Goal: Transaction & Acquisition: Purchase product/service

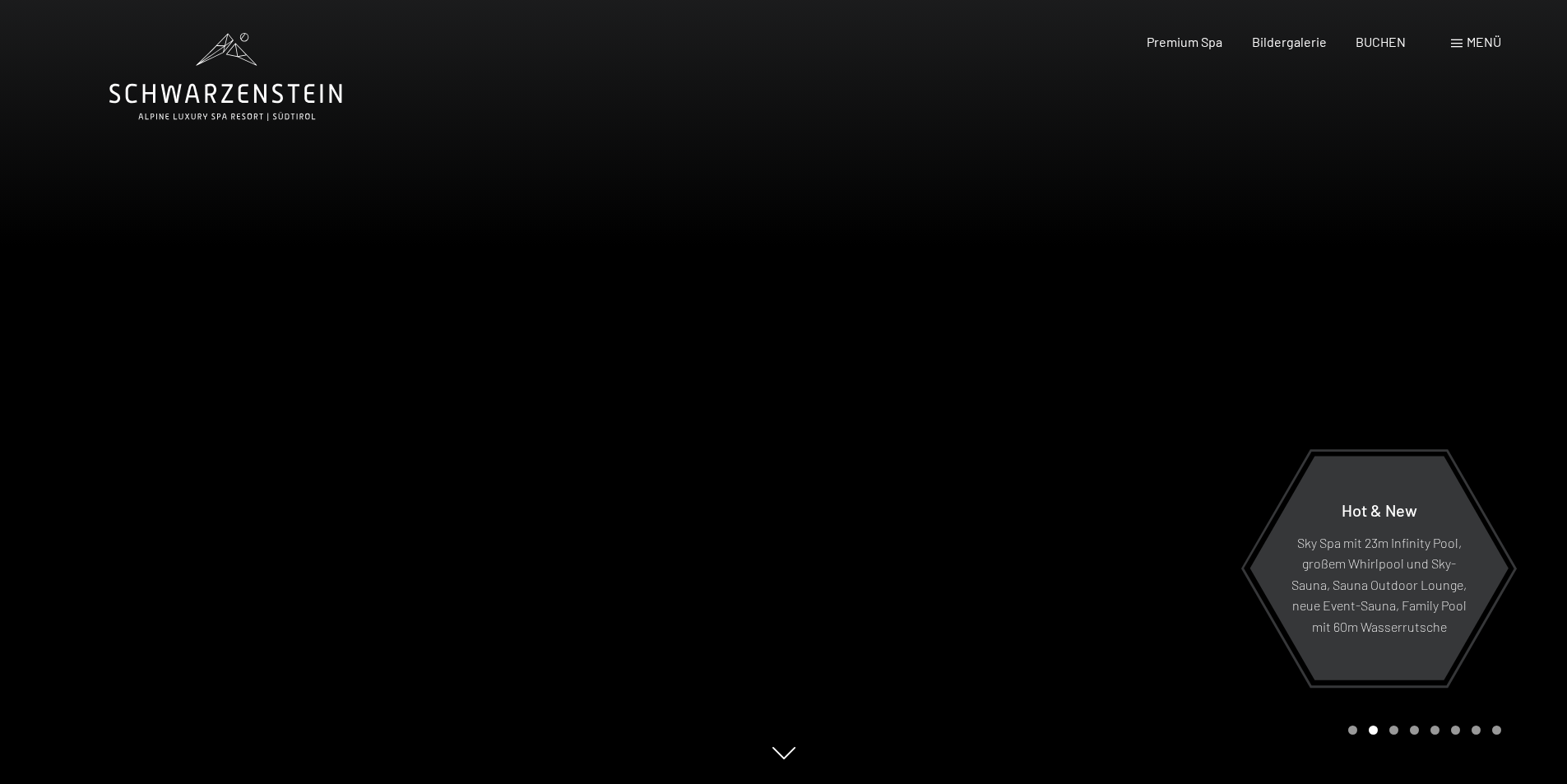
click at [1469, 42] on span "Menü" at bounding box center [1484, 42] width 35 height 16
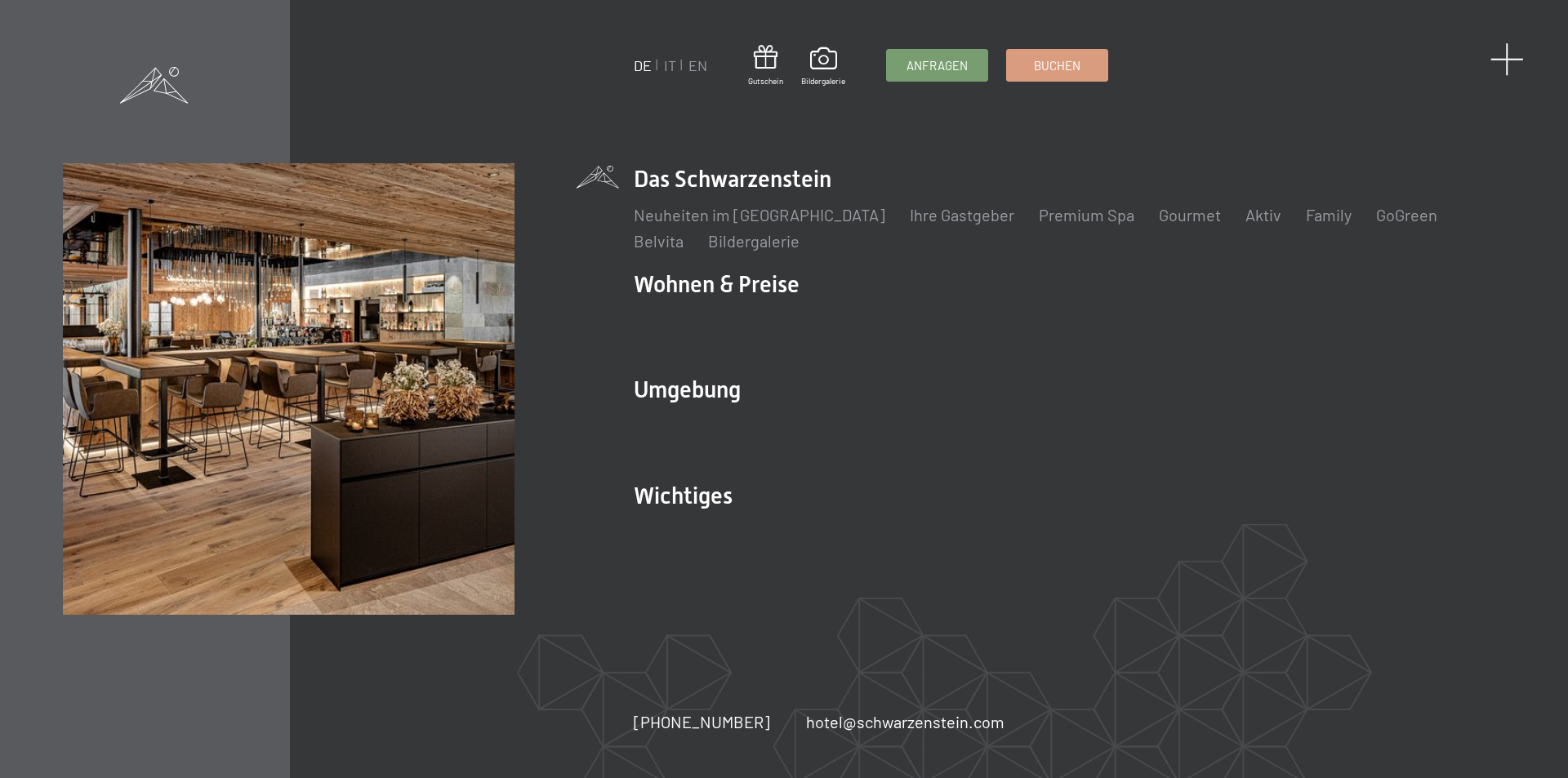
click at [1503, 51] on span at bounding box center [1506, 60] width 34 height 34
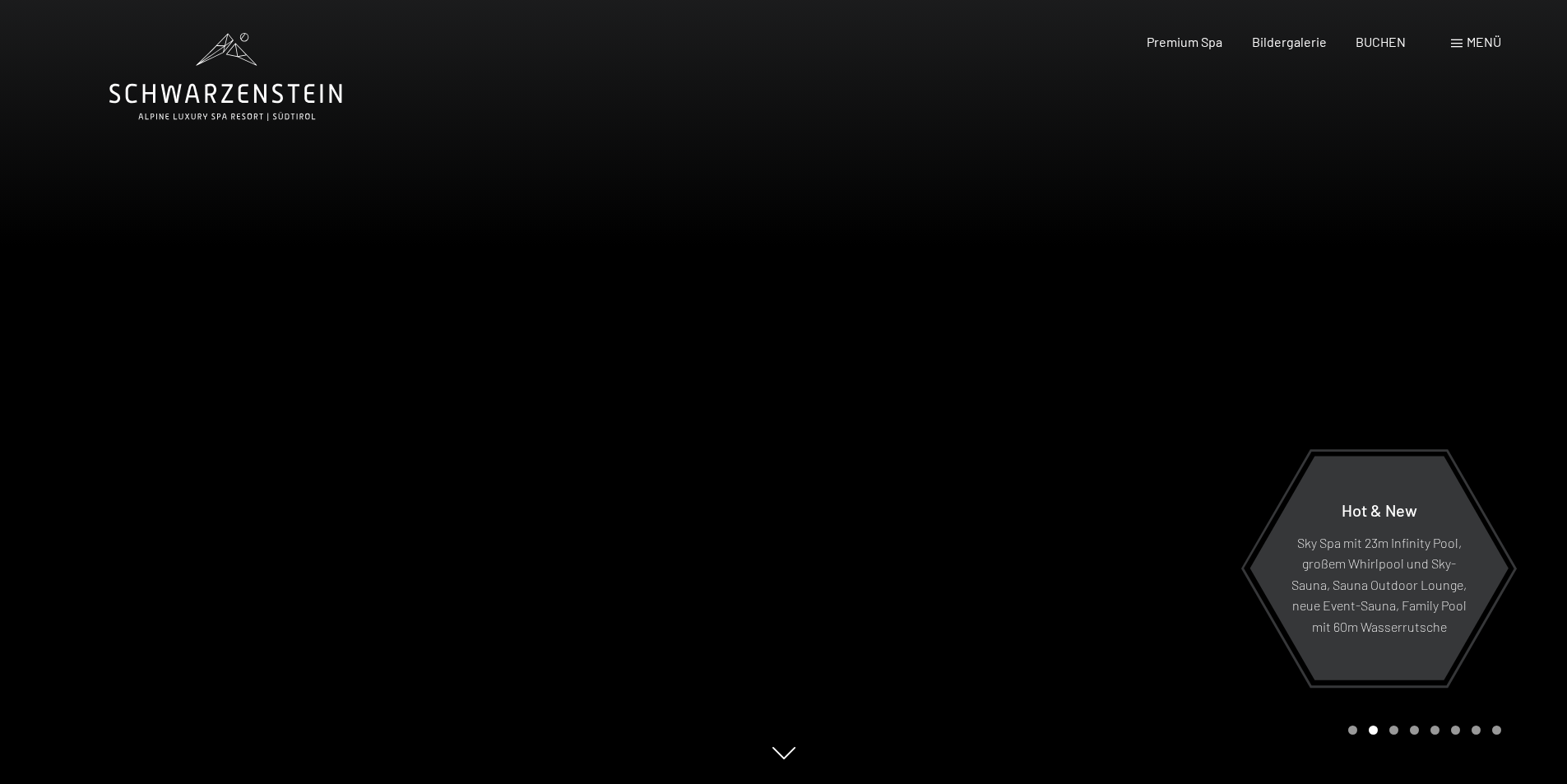
click at [1470, 41] on span "Menü" at bounding box center [1484, 42] width 35 height 16
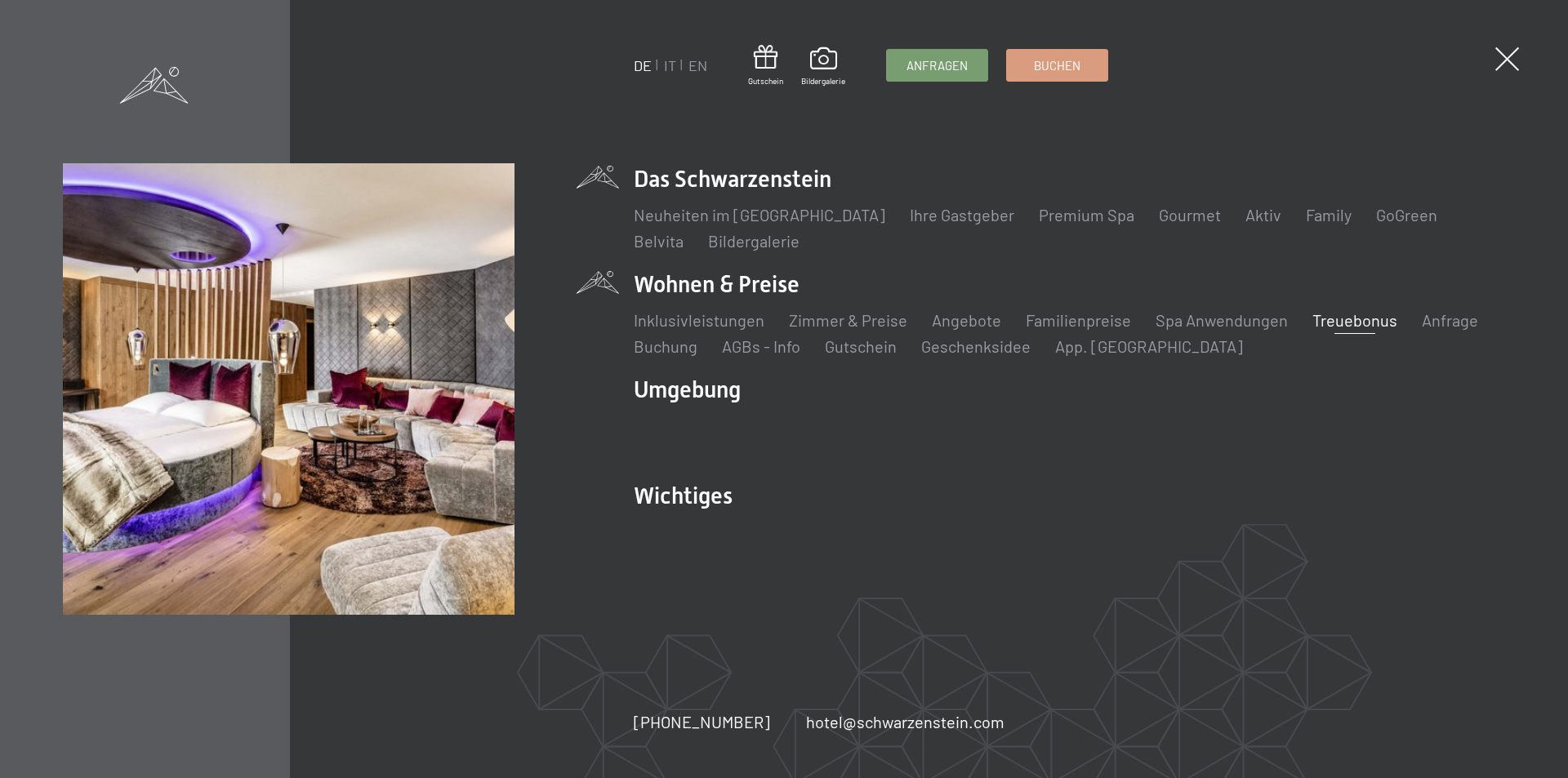
click at [1347, 322] on link "Treuebonus" at bounding box center [1355, 321] width 85 height 20
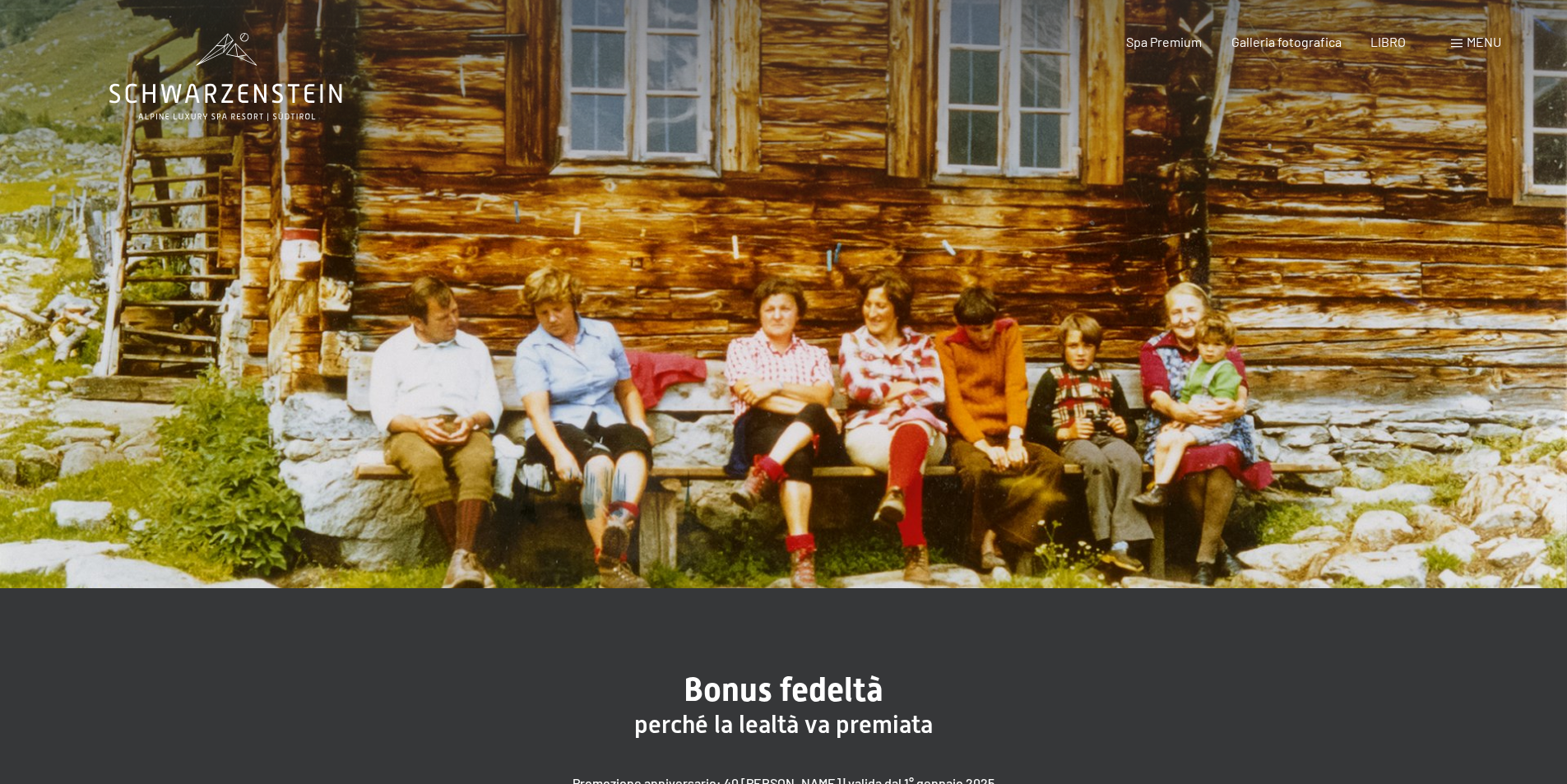
click at [1464, 42] on div "menu" at bounding box center [1476, 42] width 50 height 18
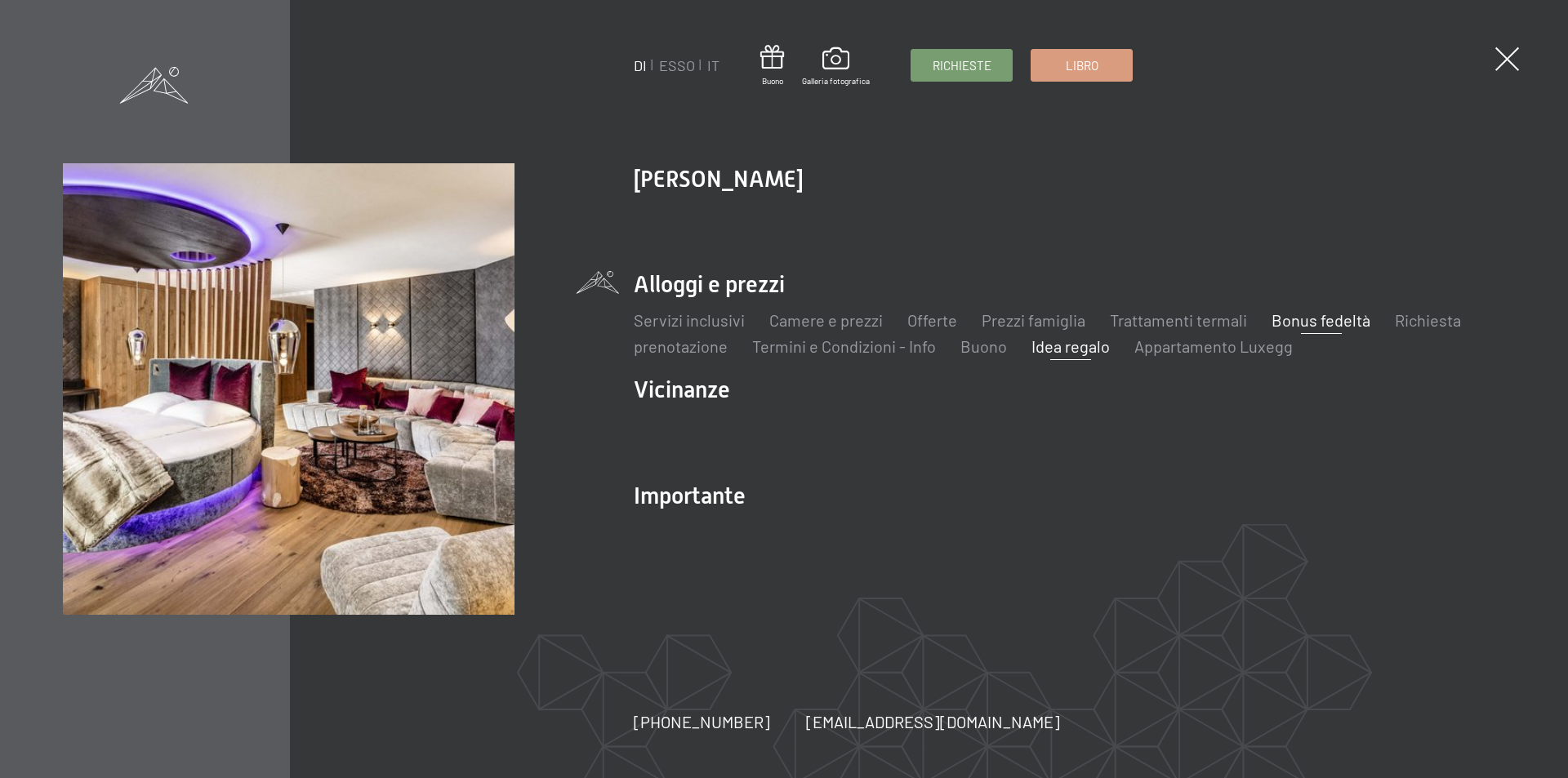
click at [1070, 347] on font "Idea regalo" at bounding box center [1070, 346] width 78 height 20
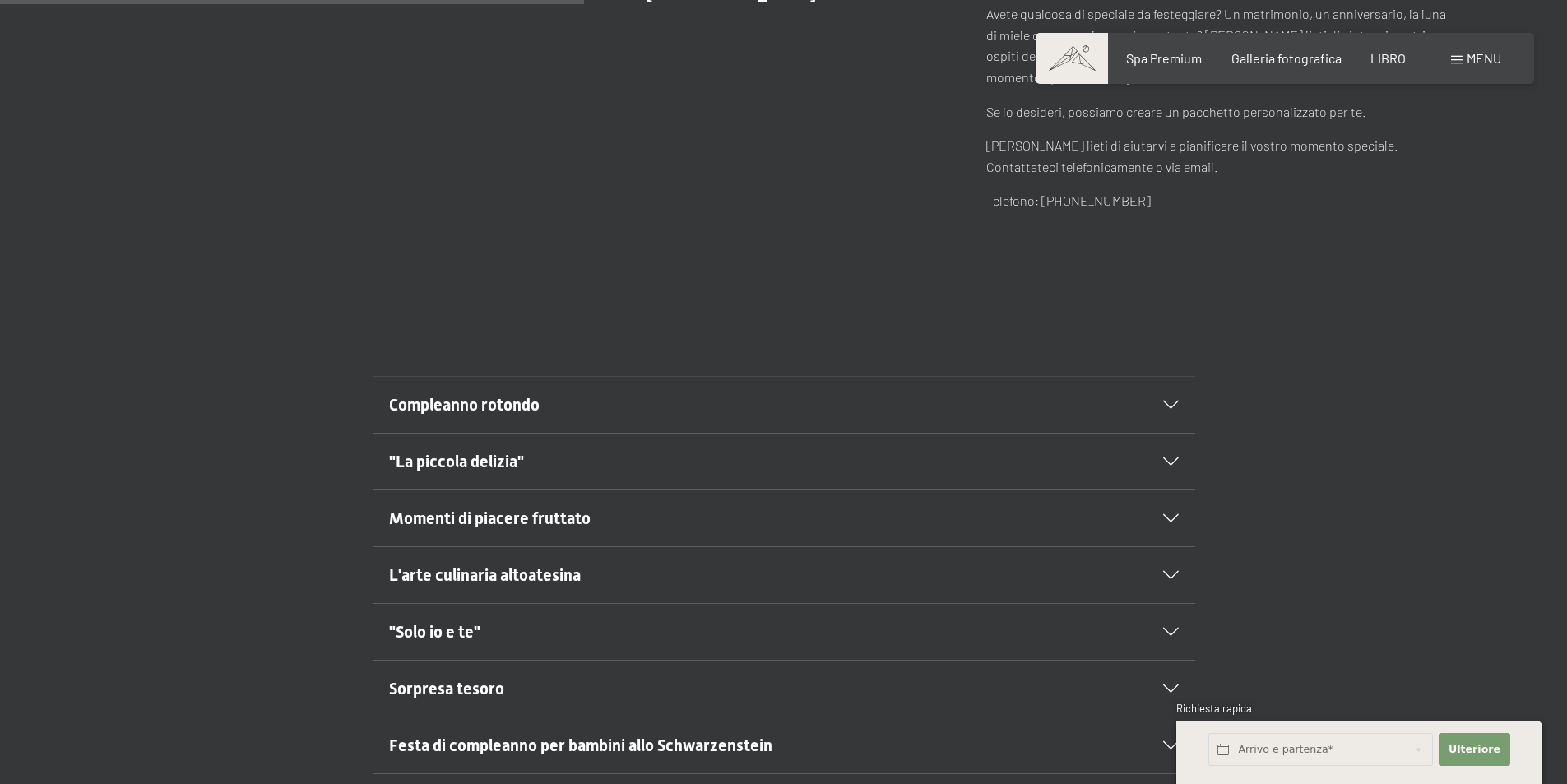
scroll to position [823, 0]
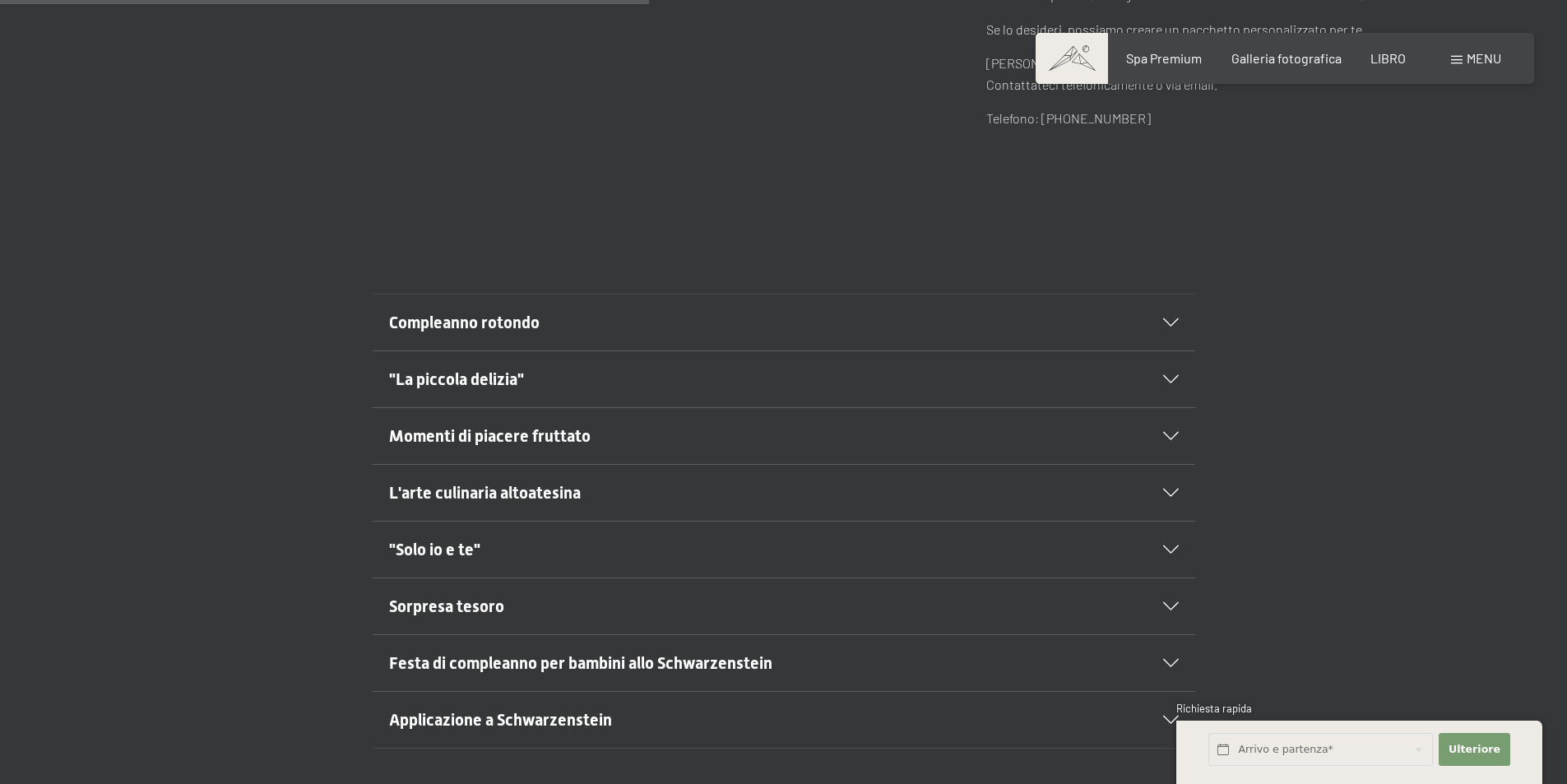
click at [1172, 553] on icon at bounding box center [1171, 549] width 16 height 8
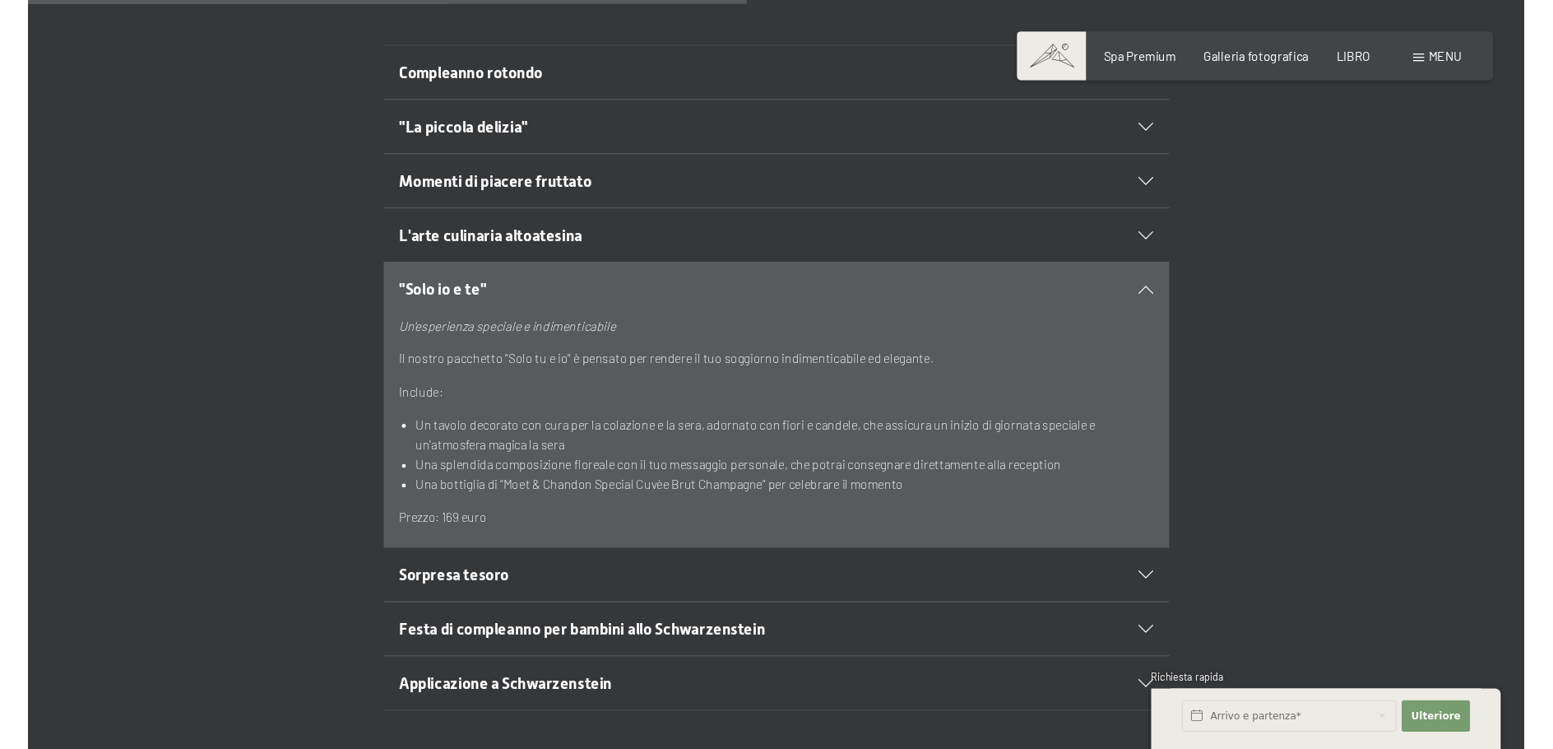
scroll to position [1152, 0]
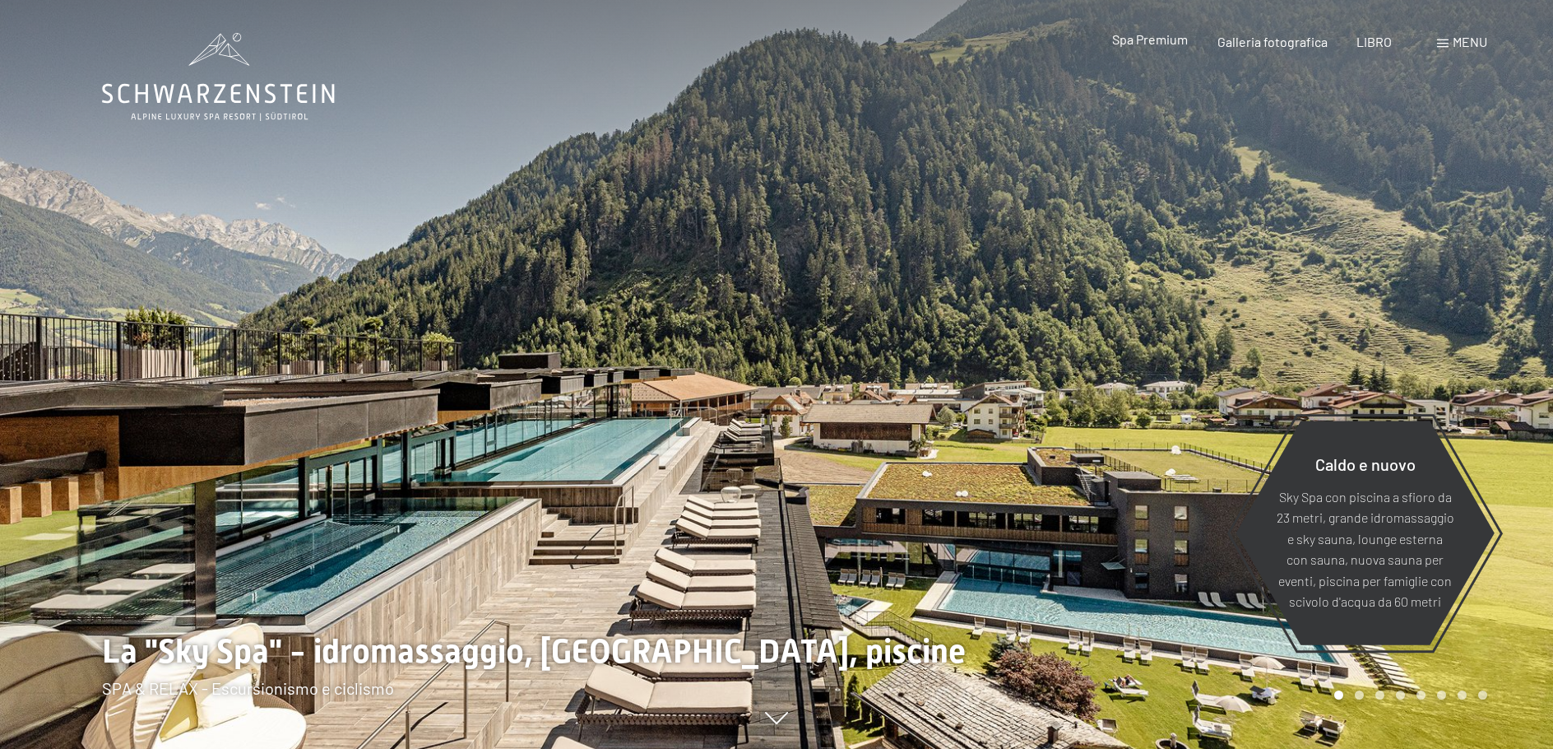
click at [1171, 47] on div "Spa Premium" at bounding box center [1150, 39] width 76 height 18
click at [1173, 40] on font "Spa Premium" at bounding box center [1150, 39] width 76 height 16
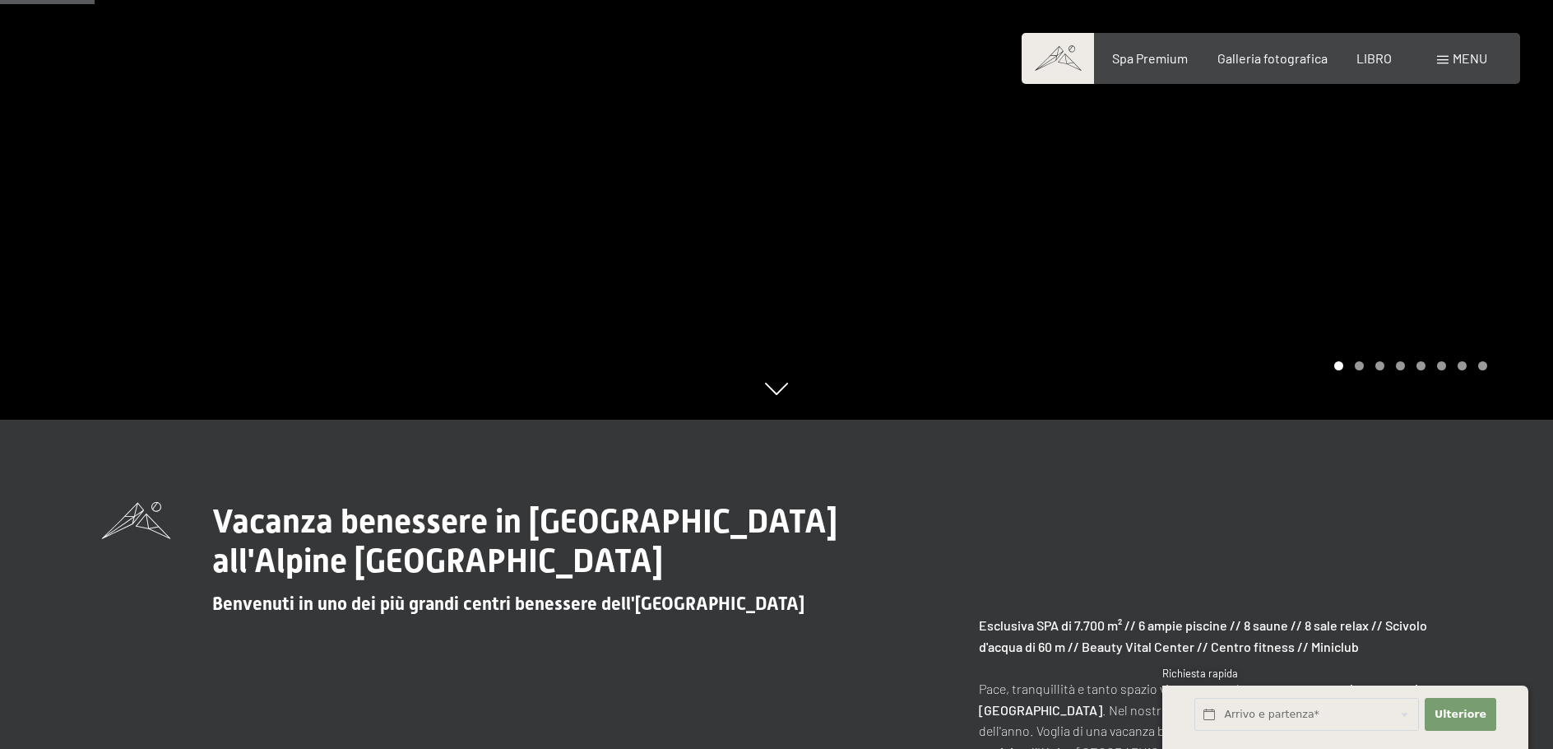
scroll to position [740, 0]
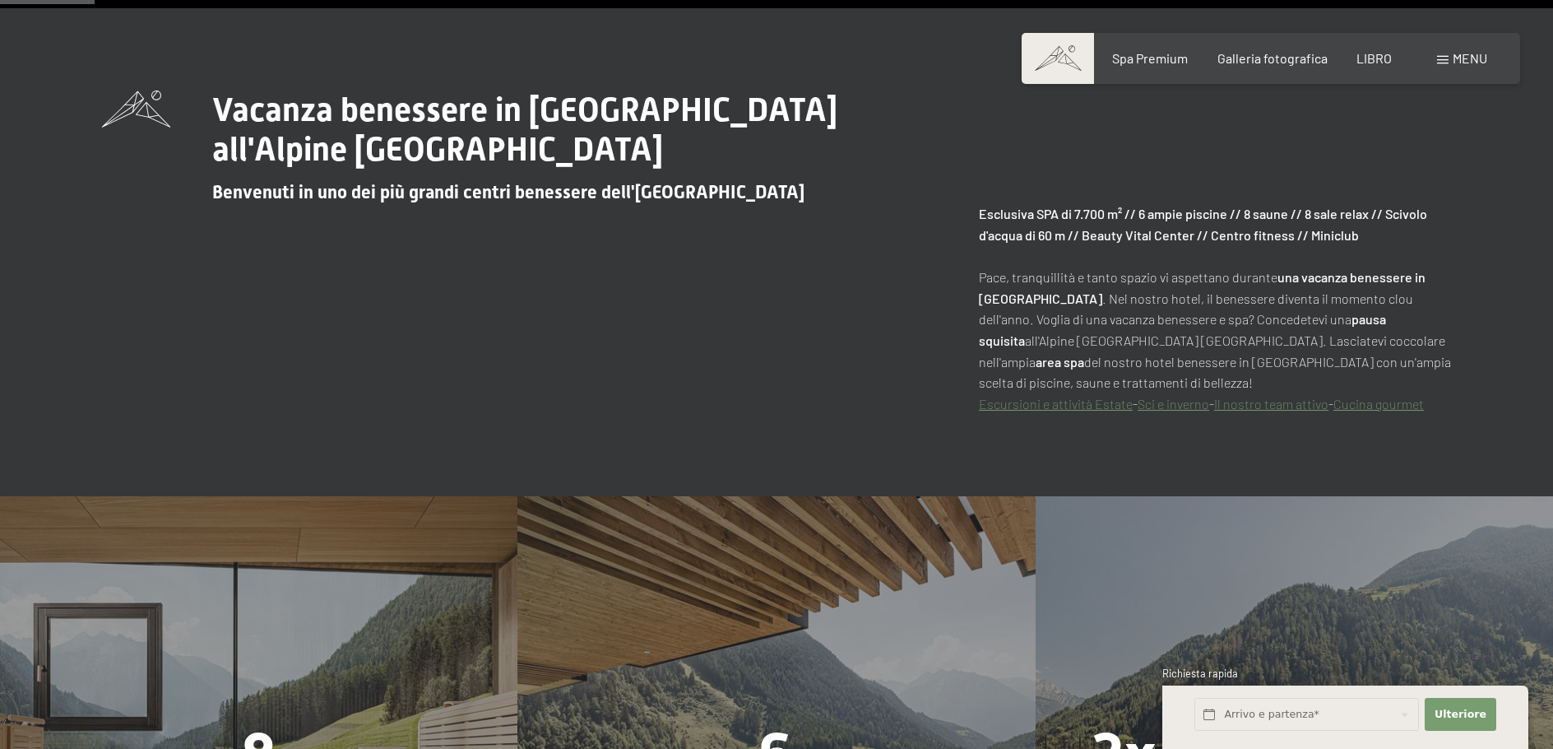
click at [1457, 58] on font "menu" at bounding box center [1470, 58] width 35 height 16
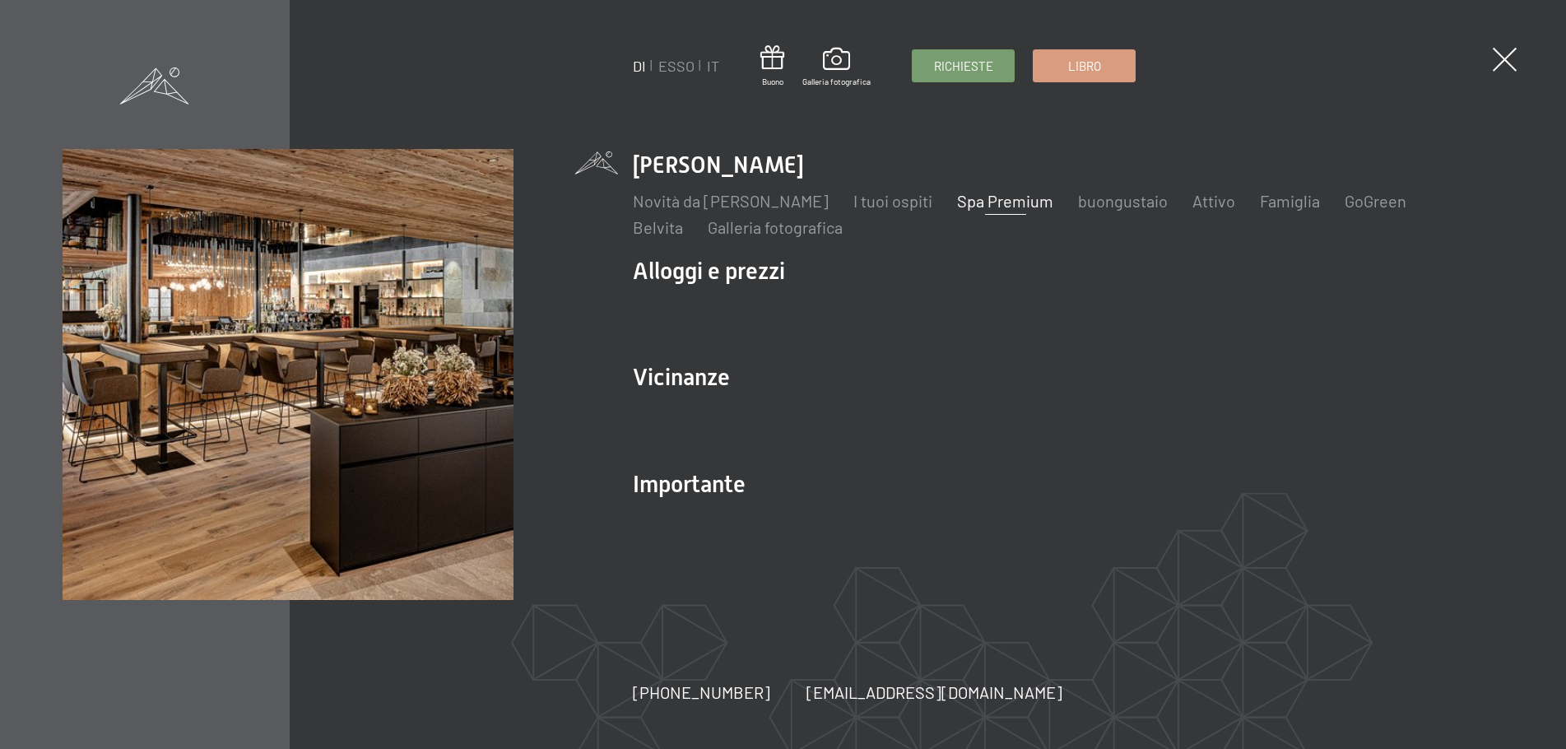
click at [1508, 54] on span at bounding box center [1504, 60] width 24 height 24
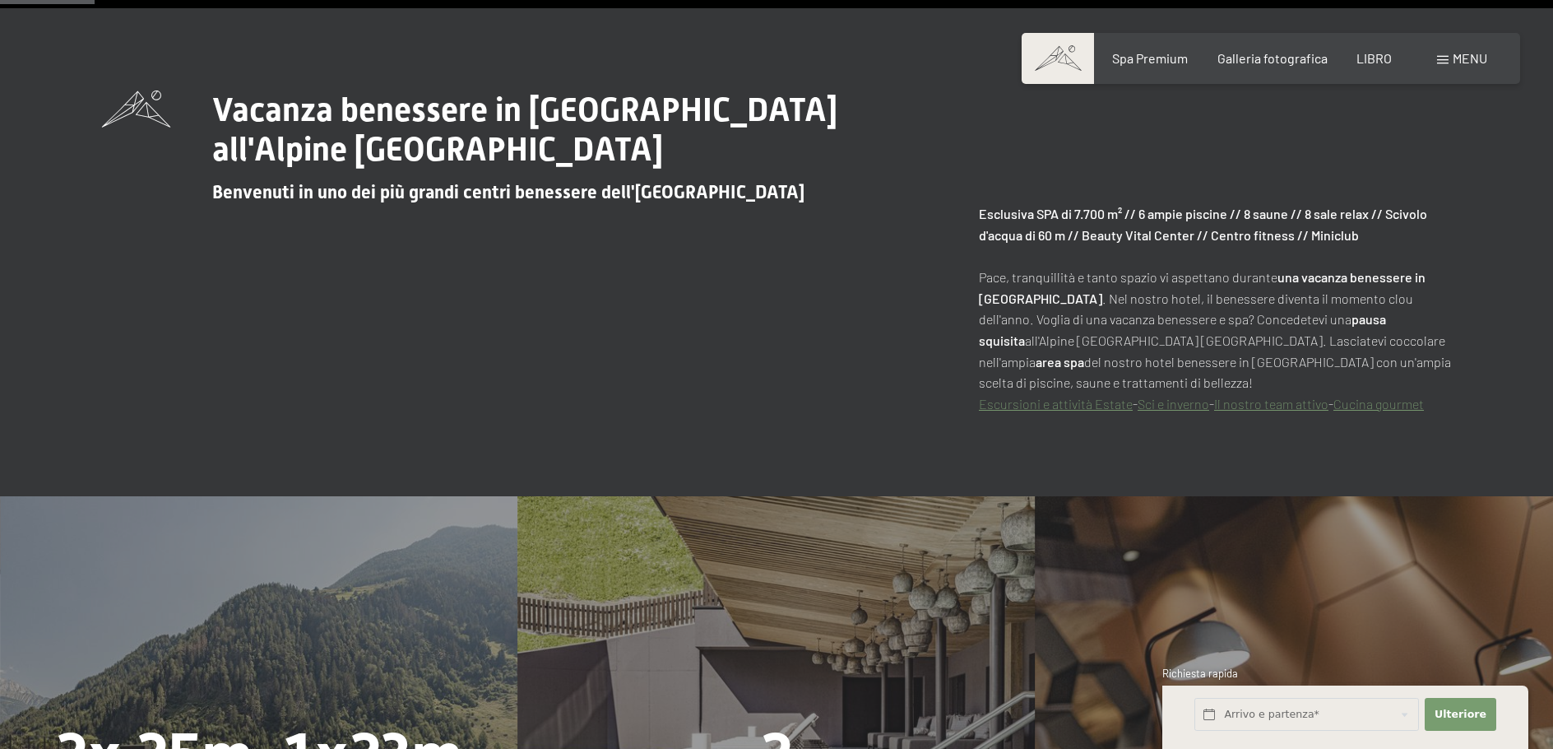
click at [1473, 63] on font "menu" at bounding box center [1470, 58] width 35 height 16
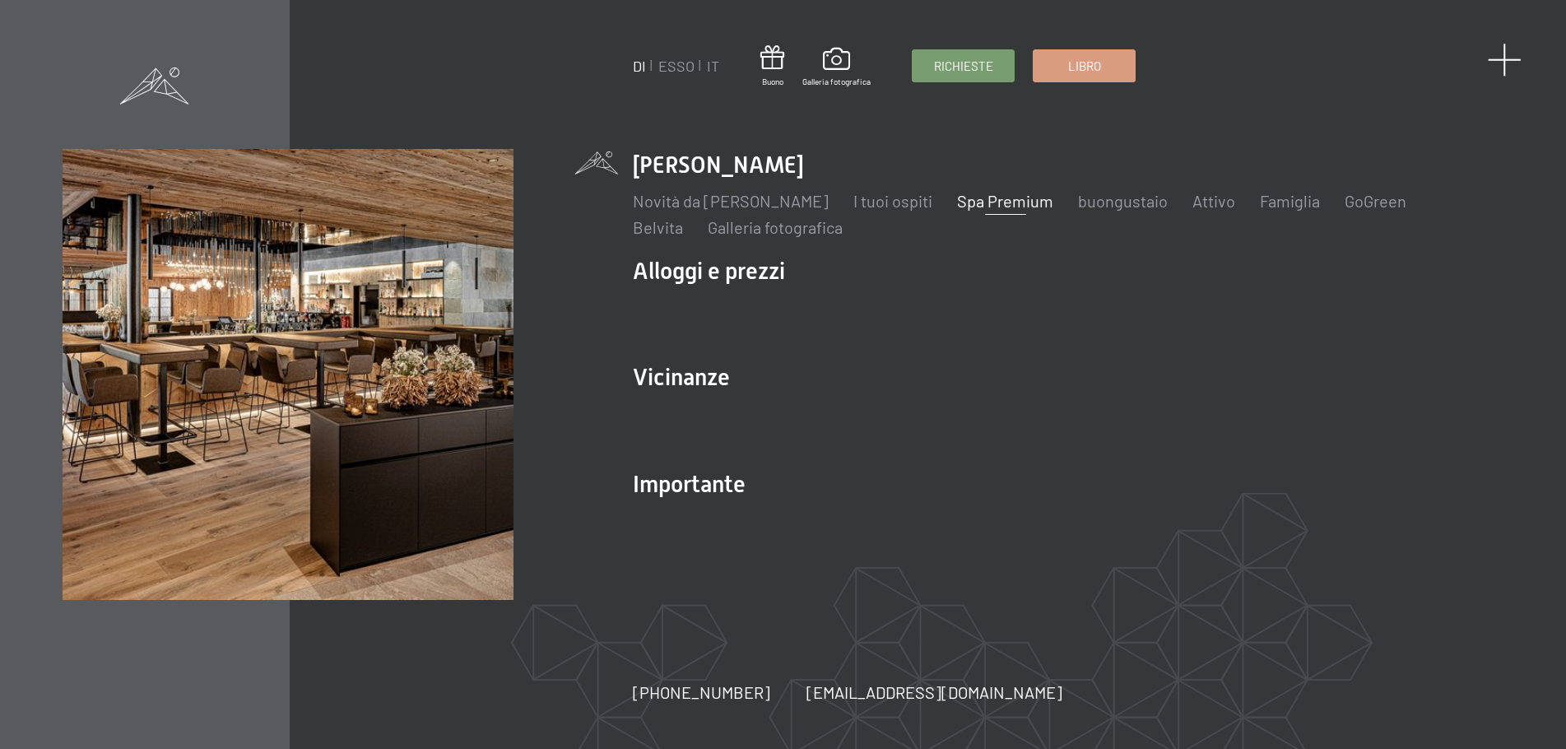
click at [1508, 58] on span at bounding box center [1504, 60] width 34 height 34
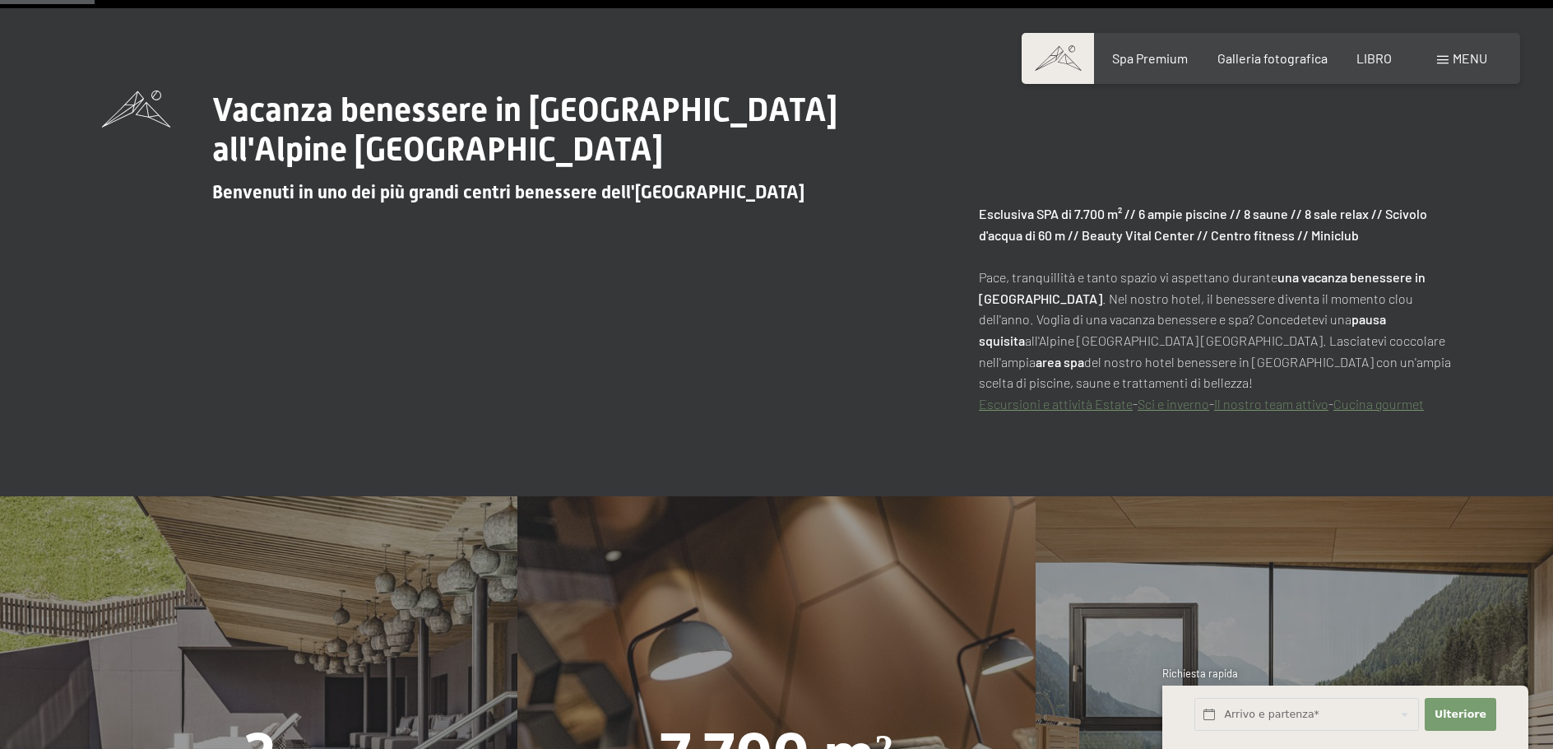
scroll to position [247, 0]
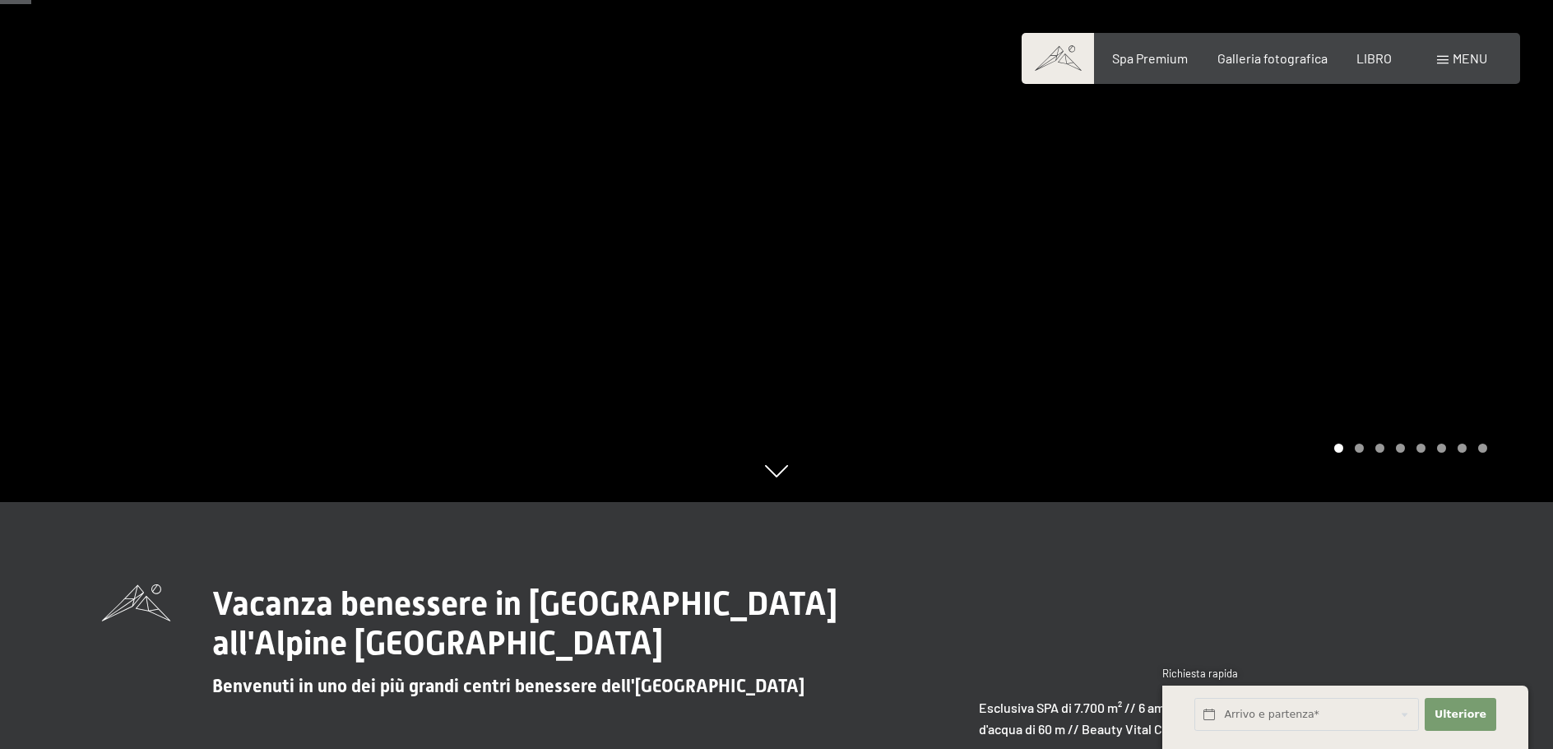
click at [1056, 56] on span at bounding box center [1058, 58] width 72 height 51
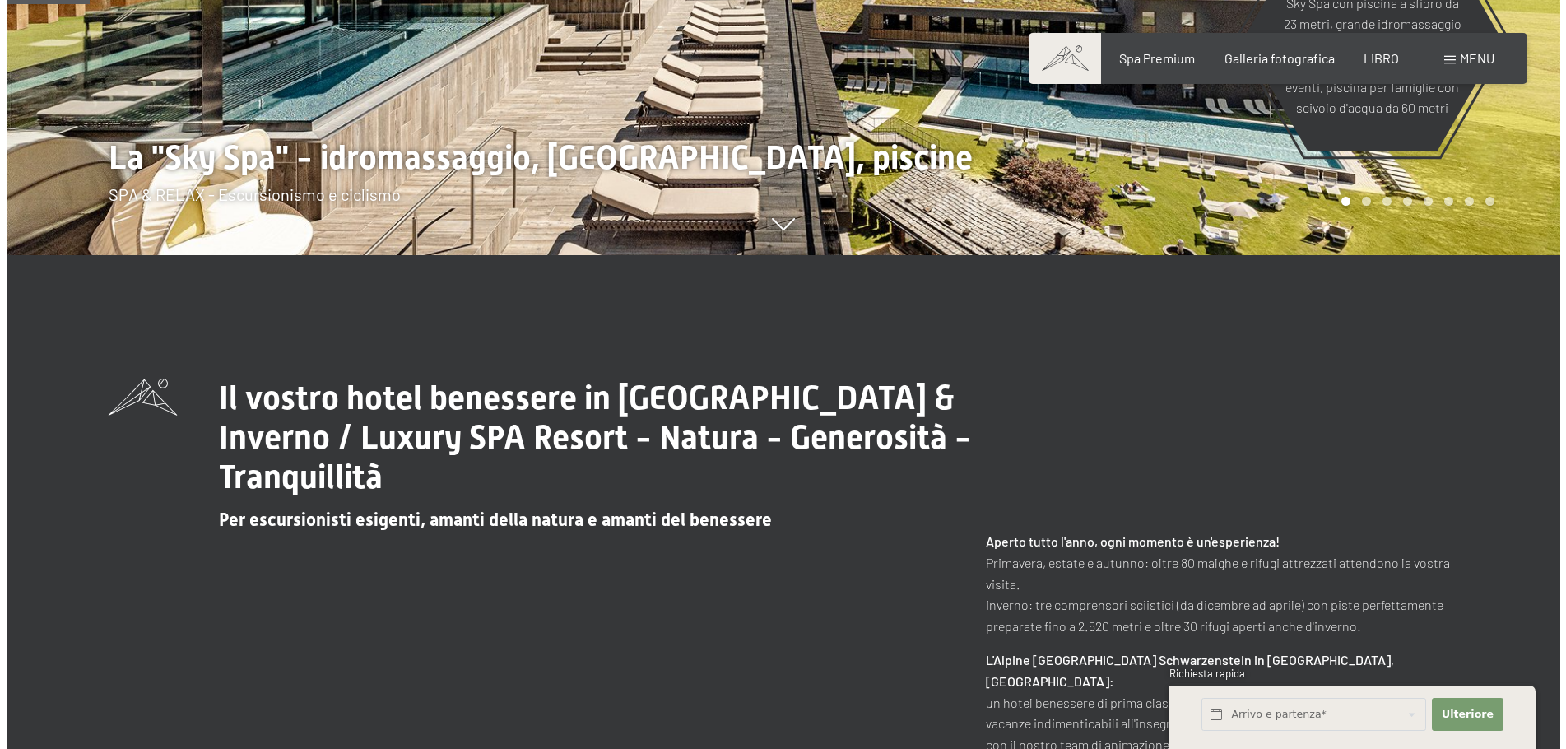
scroll to position [740, 0]
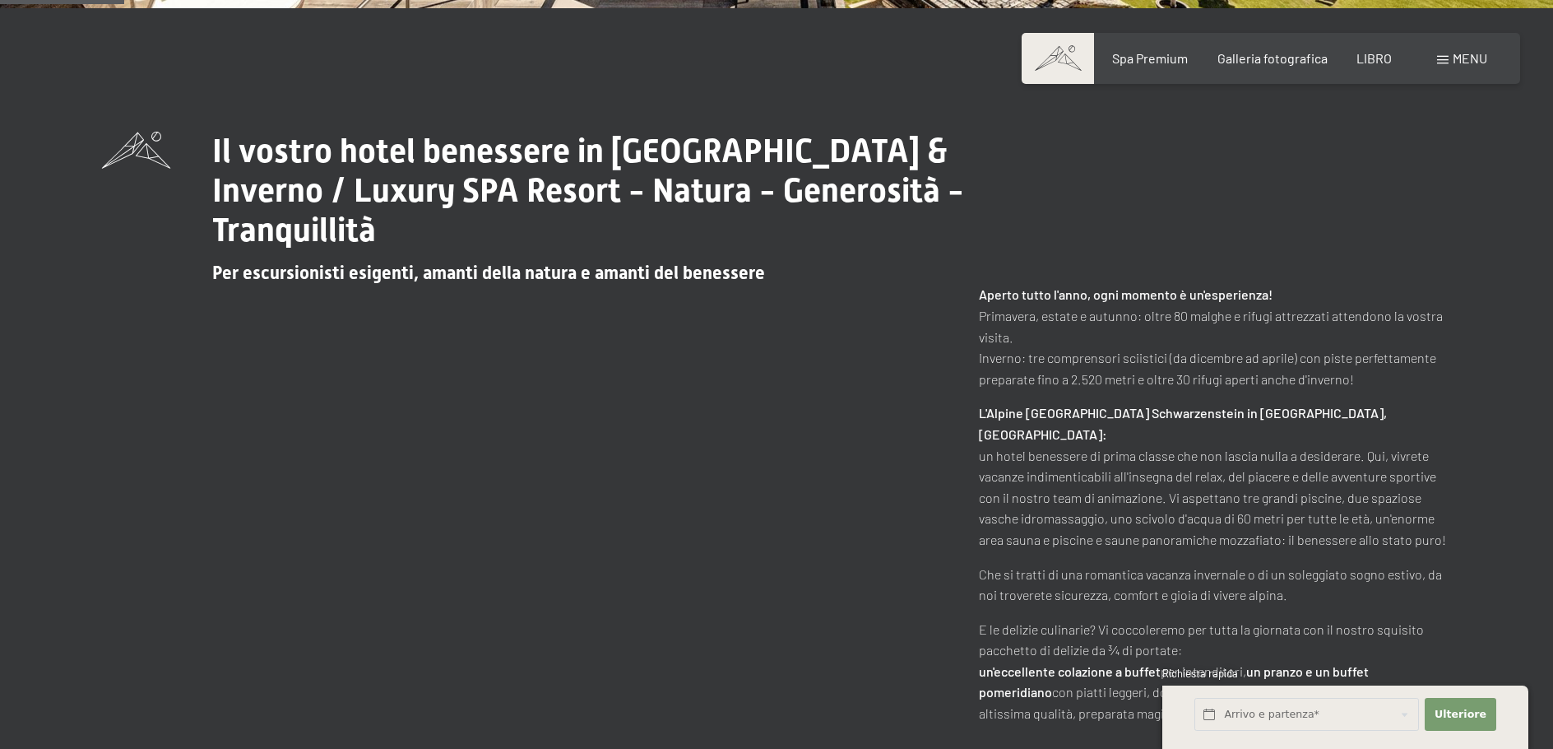
click at [1435, 49] on div "Libro Richieste Spa Premium Galleria fotografica LIBRO menu DI ESSO IT Buono Ga…" at bounding box center [1271, 58] width 433 height 18
click at [1455, 60] on font "menu" at bounding box center [1470, 58] width 35 height 16
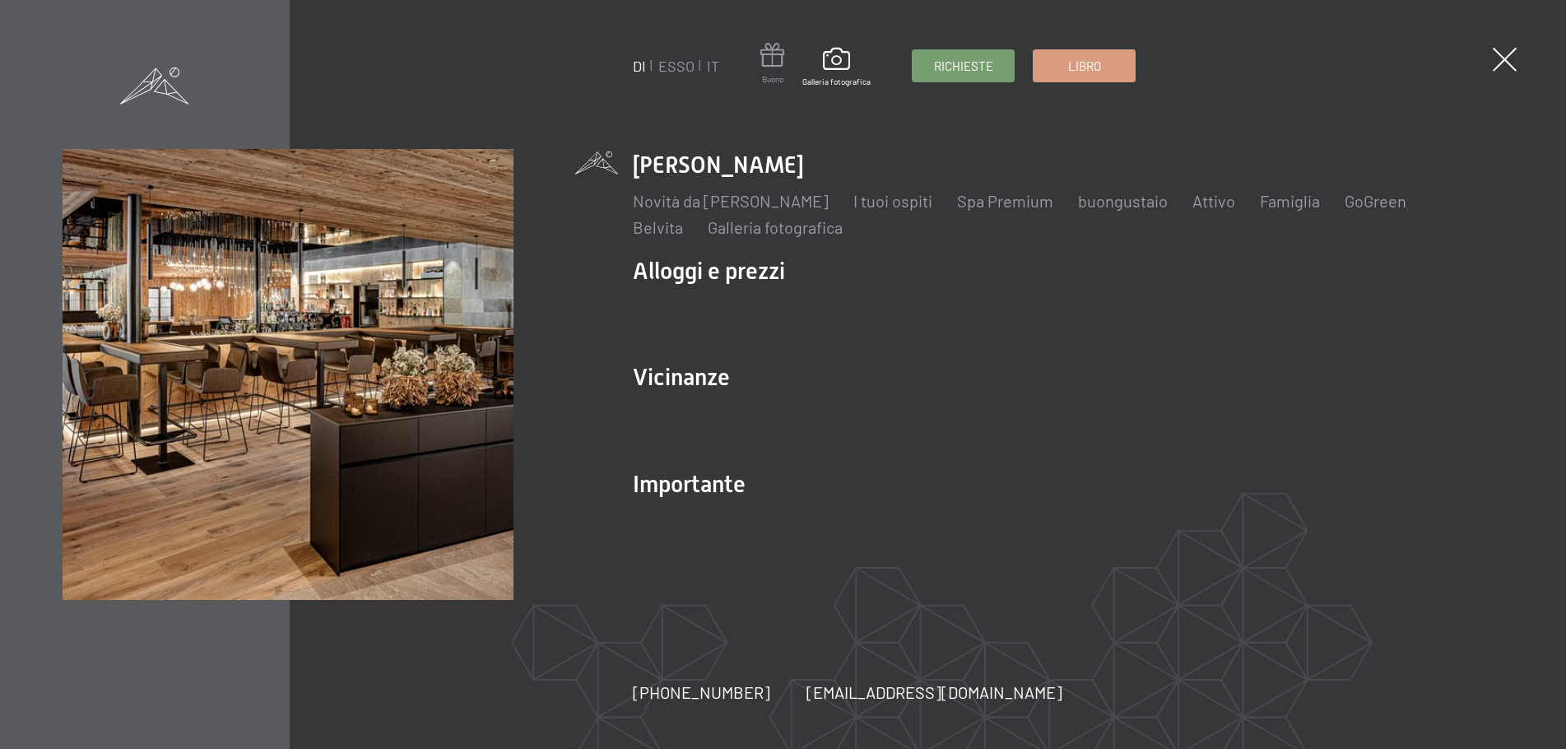
click at [773, 59] on span at bounding box center [772, 58] width 24 height 30
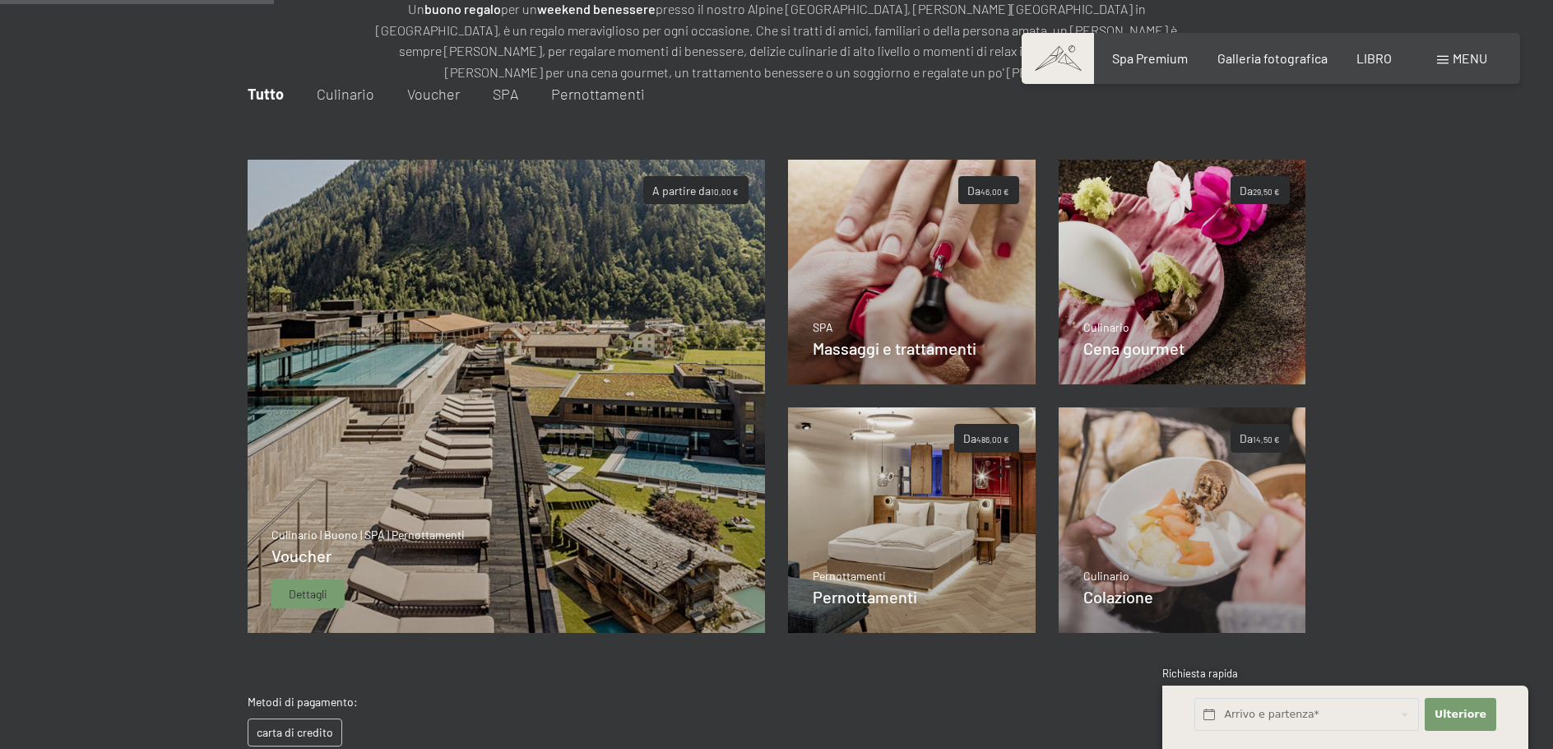
click at [318, 592] on font "Dettagli" at bounding box center [308, 594] width 39 height 14
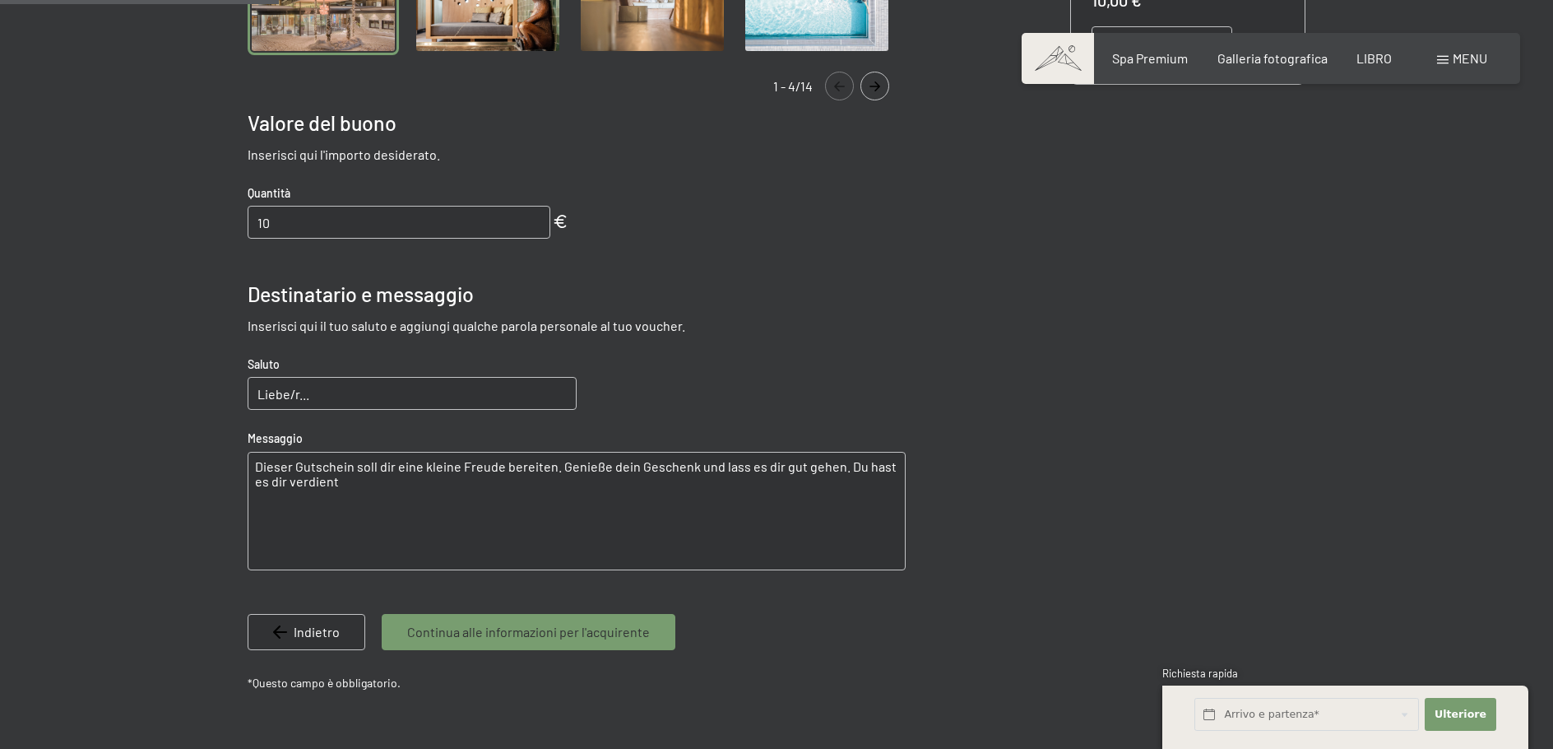
scroll to position [239, 0]
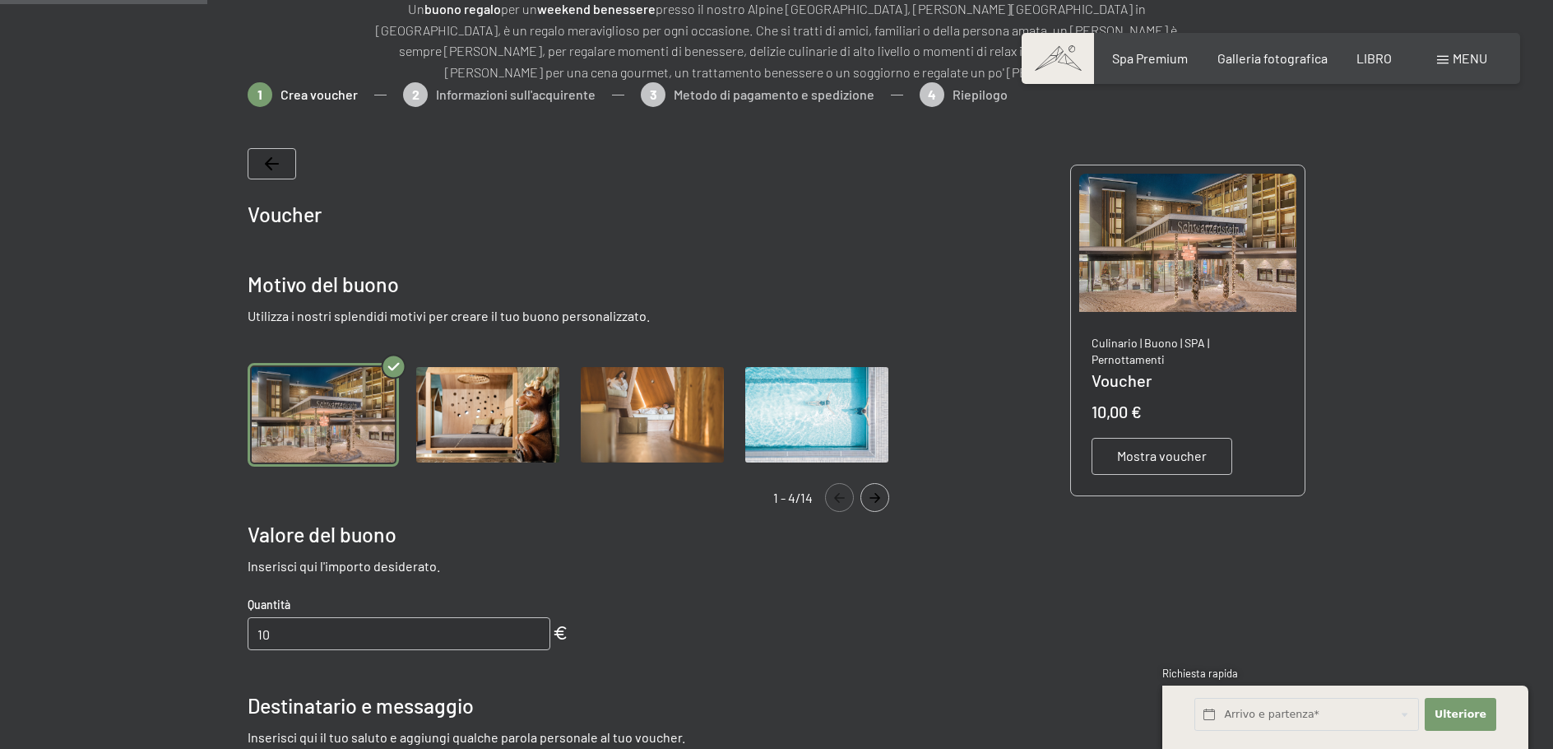
click at [520, 421] on img "Galleria" at bounding box center [487, 415] width 151 height 104
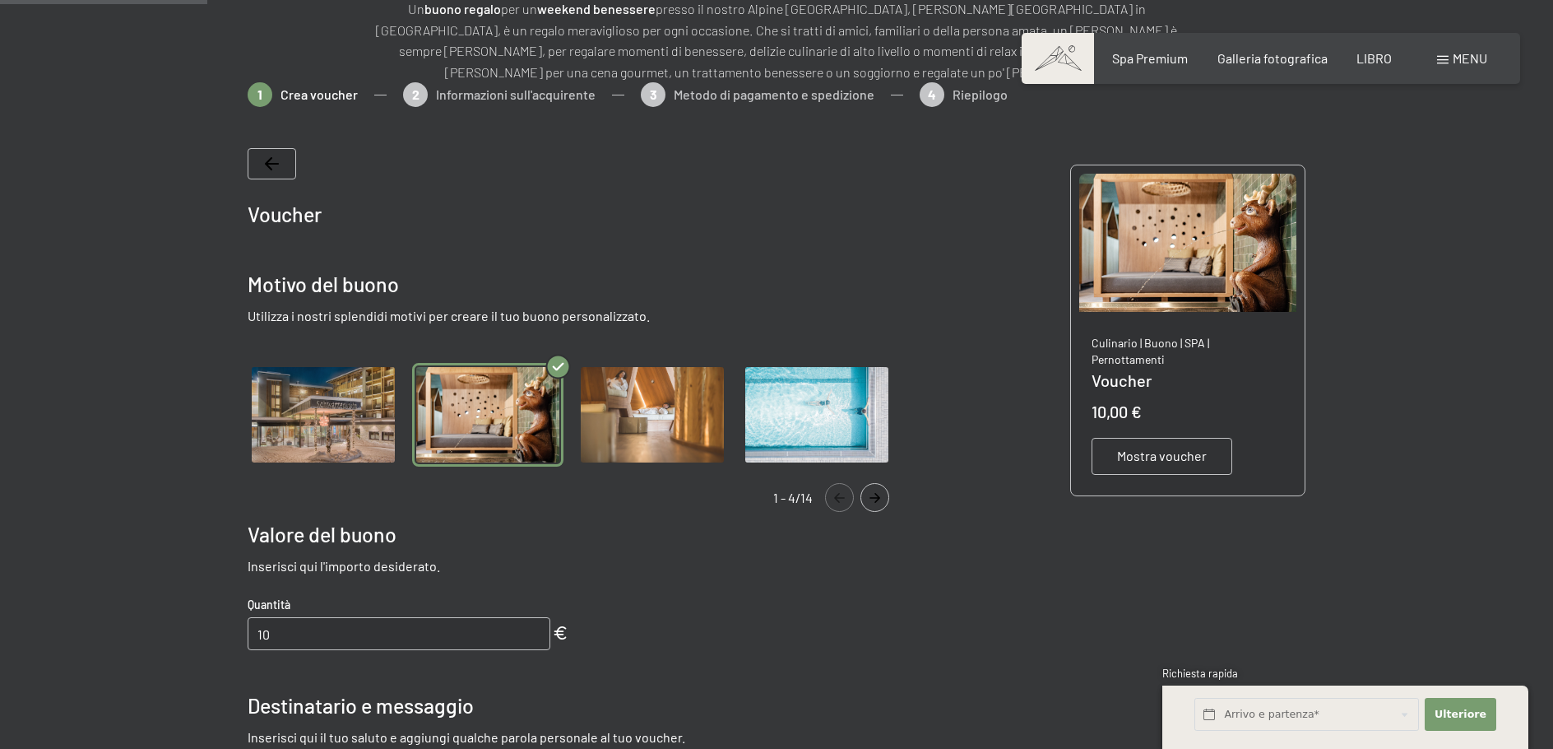
click at [617, 415] on label "Consenso al marketing*" at bounding box center [683, 422] width 146 height 16
click at [610, 415] on input "Consenso al marketing*" at bounding box center [602, 422] width 16 height 16
checkbox input "false"
click at [643, 439] on img "Galleria" at bounding box center [652, 415] width 151 height 104
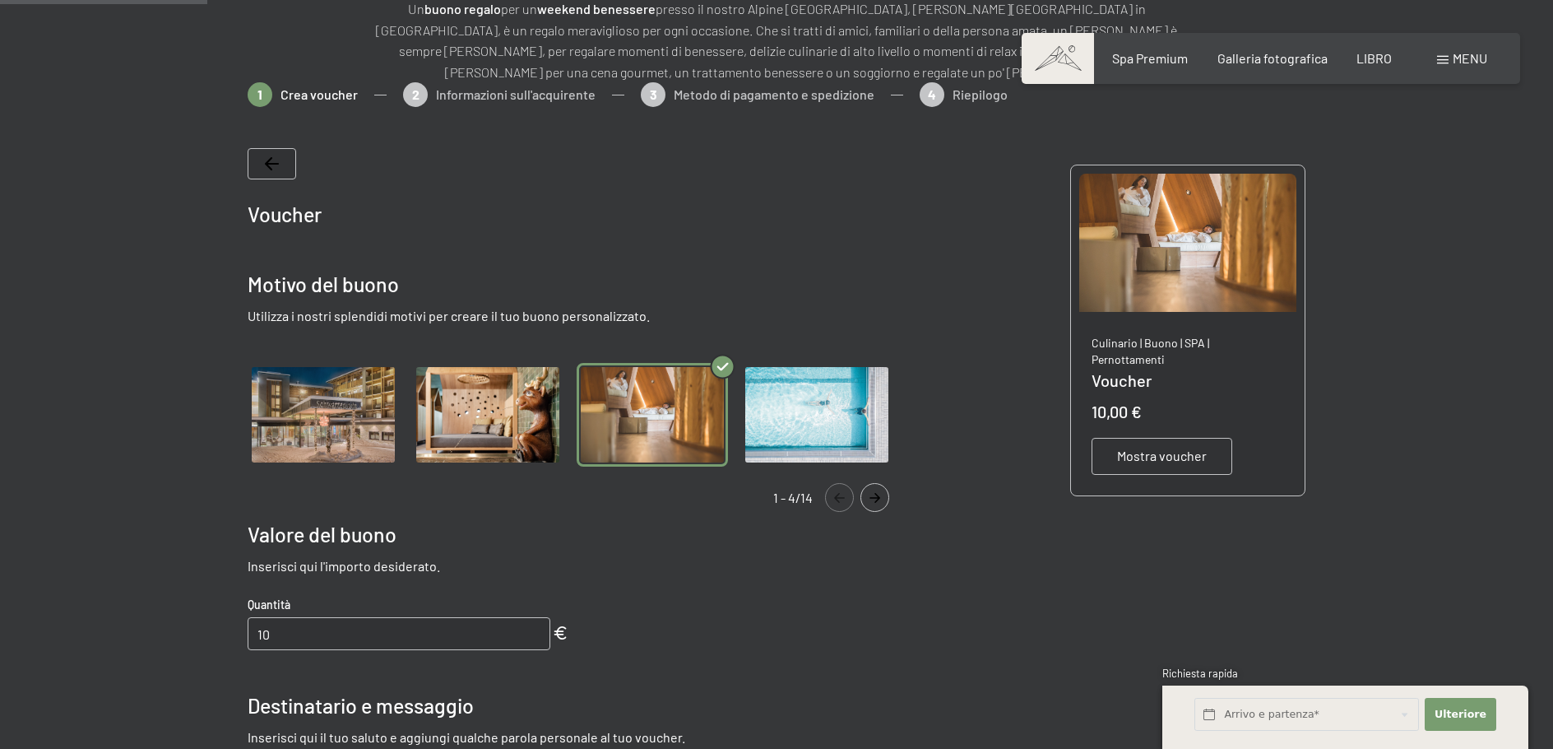
click at [822, 431] on img "Galleria" at bounding box center [816, 415] width 151 height 104
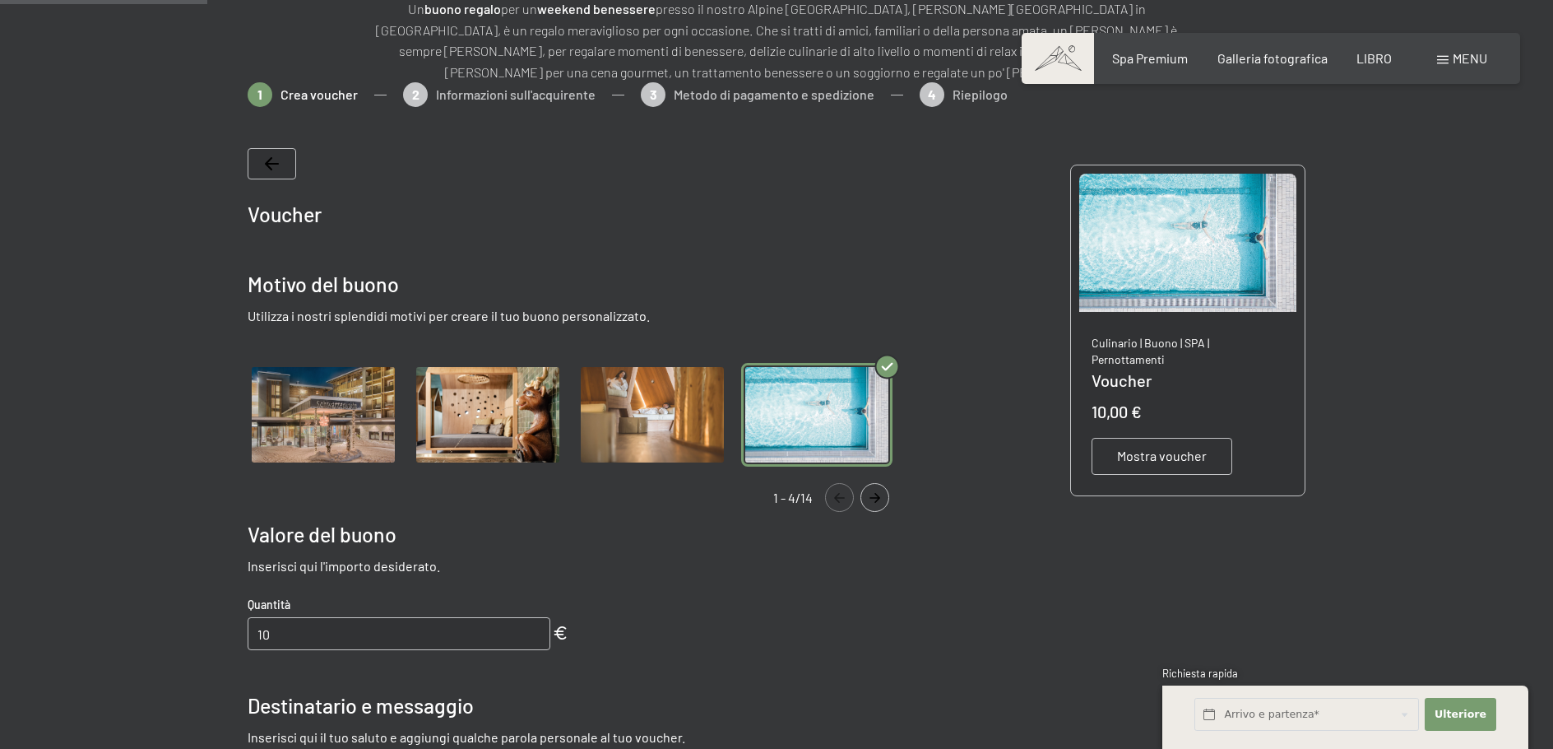
click at [333, 444] on img "Galleria" at bounding box center [323, 415] width 151 height 104
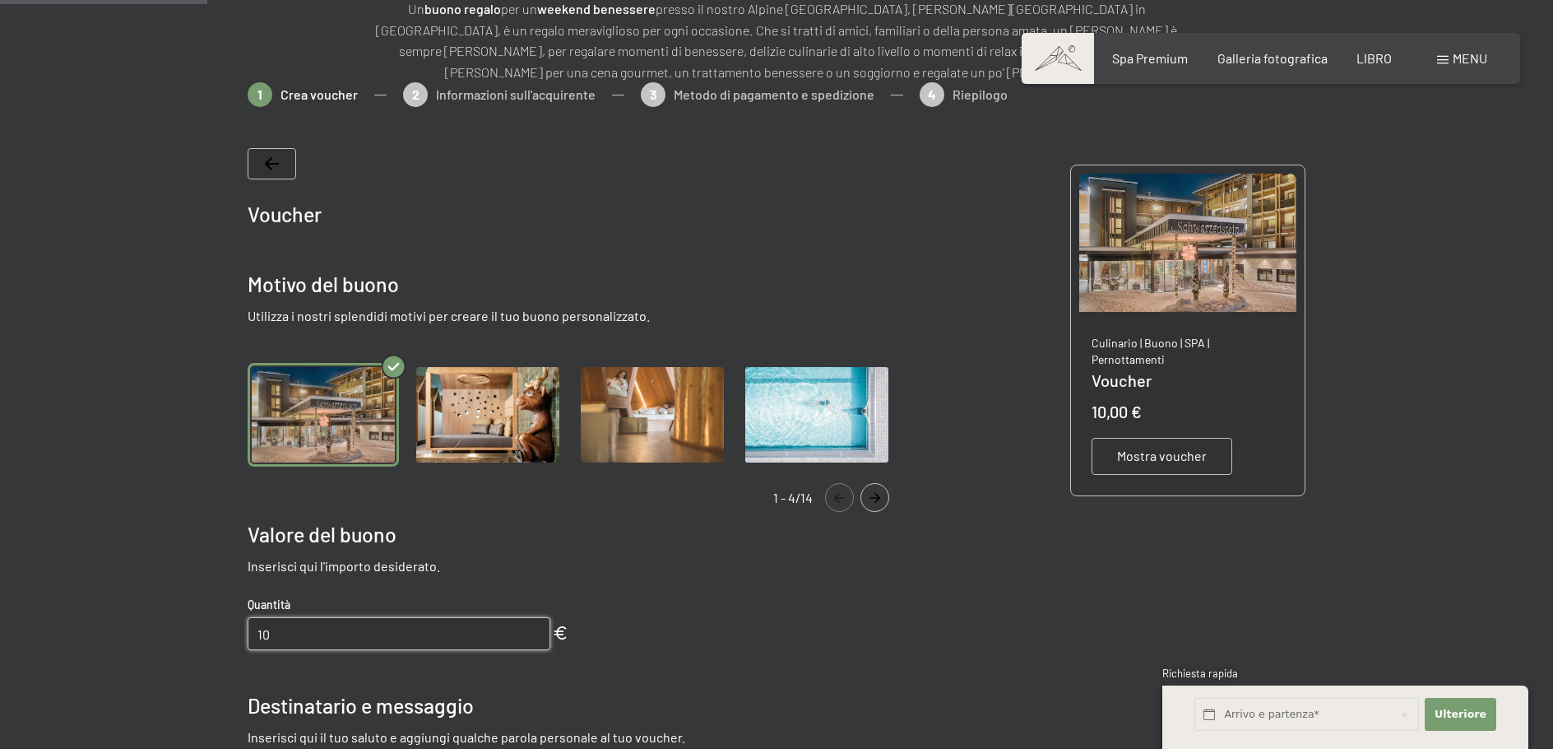
click at [290, 640] on input "10" at bounding box center [399, 633] width 303 height 33
type input "100"
